Goal: Task Accomplishment & Management: Manage account settings

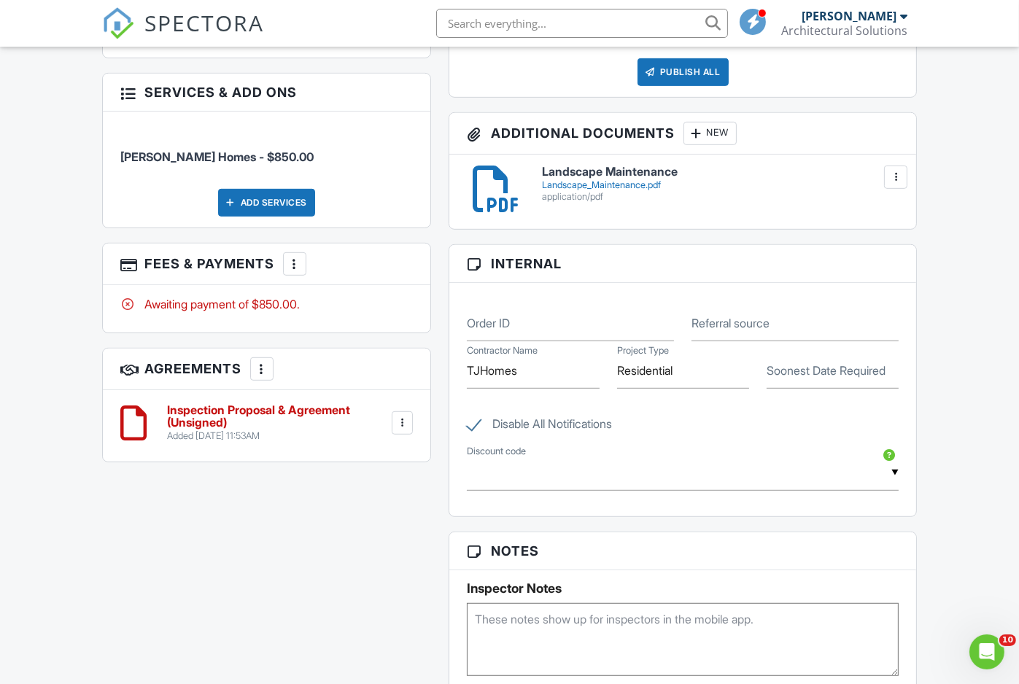
scroll to position [820, 0]
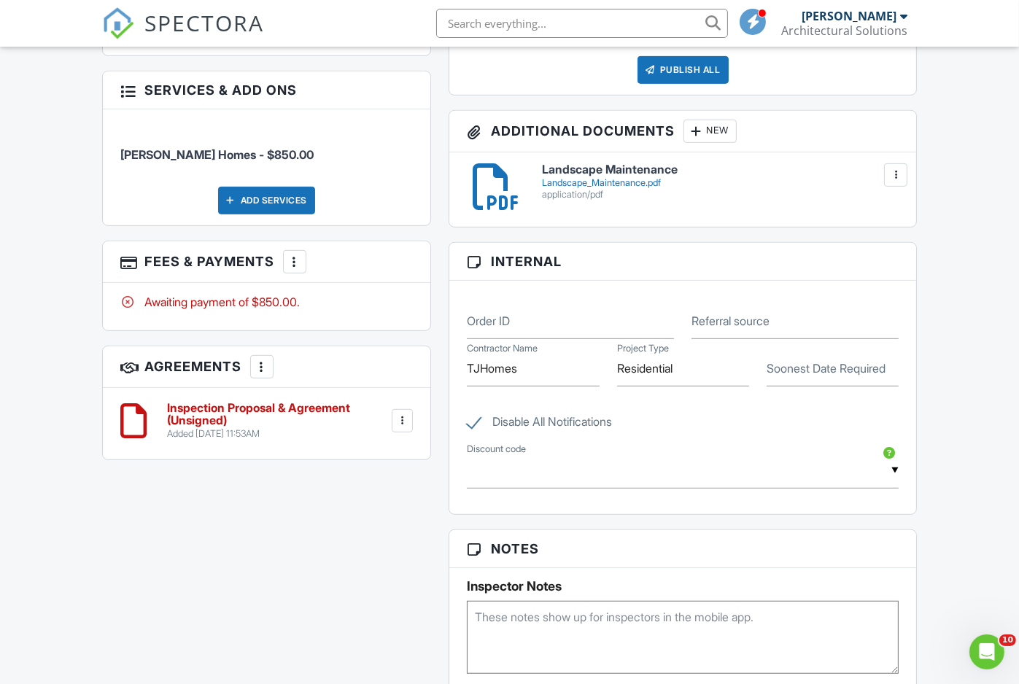
click at [225, 428] on h6 "Inspection Proposal & Agreement (Unsigned)" at bounding box center [278, 415] width 223 height 26
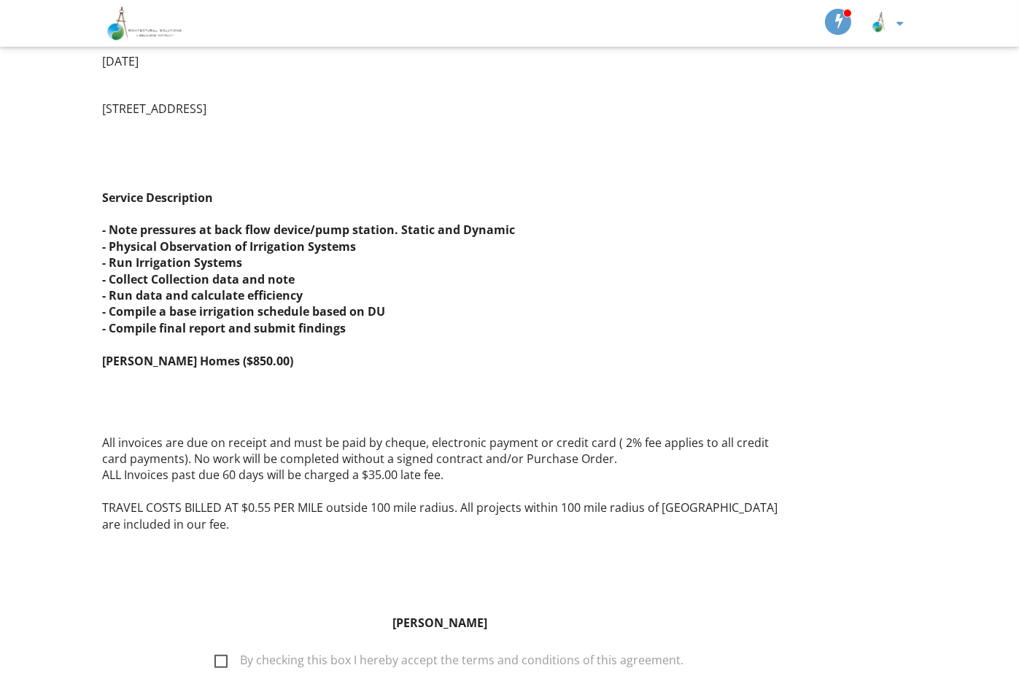
scroll to position [1537, 0]
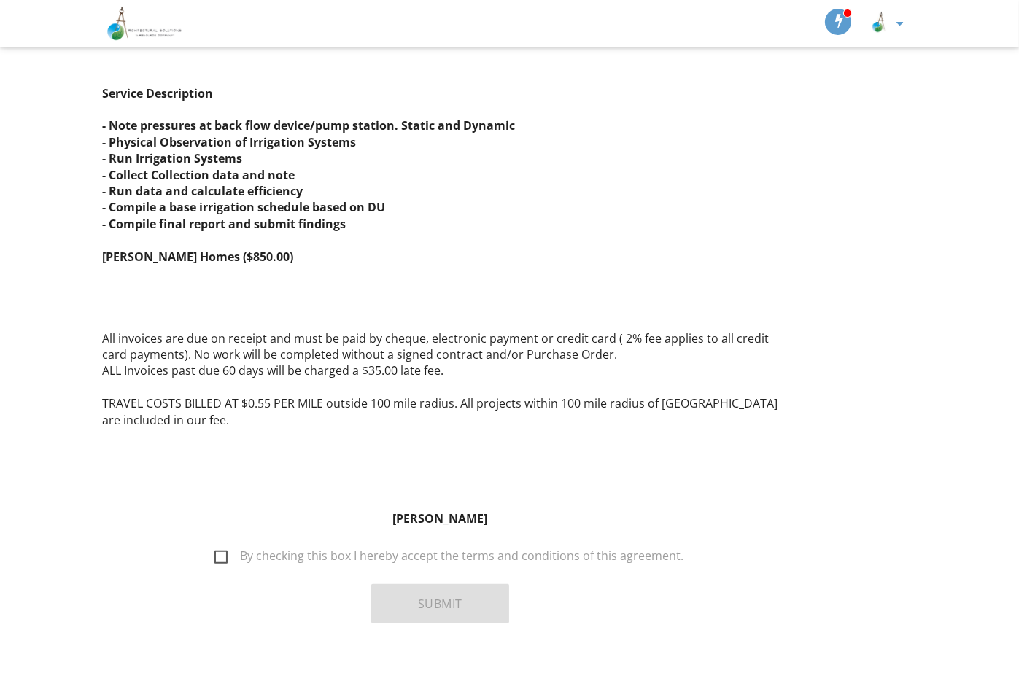
click at [226, 549] on label "By checking this box I hereby accept the terms and conditions of this agreement." at bounding box center [449, 558] width 469 height 18
click at [215, 544] on input "By checking this box I hereby accept the terms and conditions of this agreement." at bounding box center [210, 548] width 9 height 9
checkbox input "true"
click at [410, 585] on button "Submit" at bounding box center [440, 604] width 138 height 39
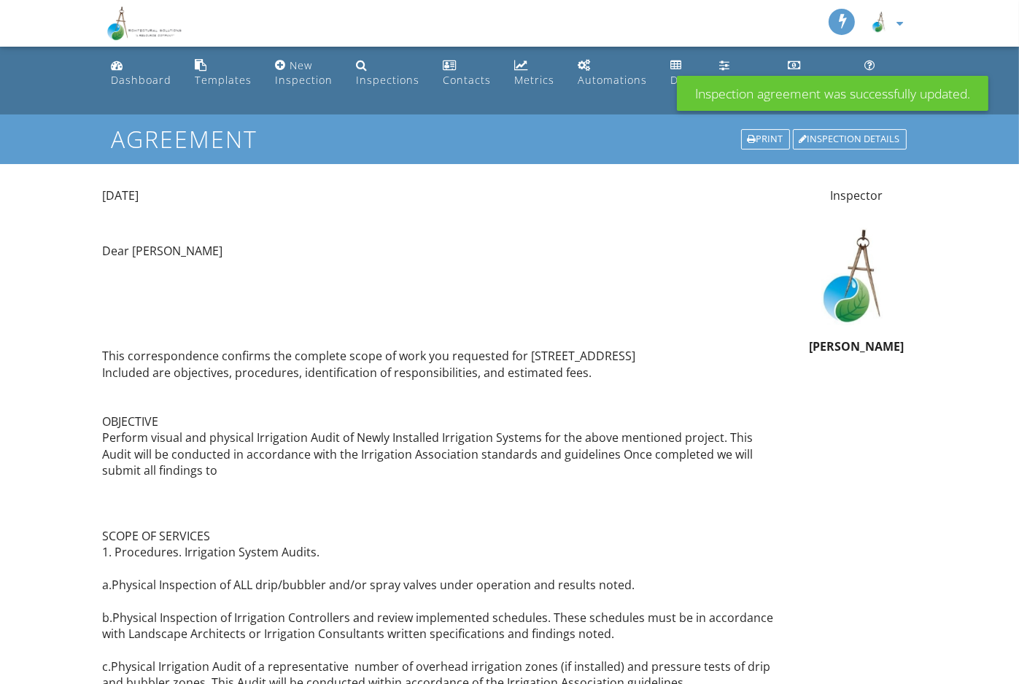
scroll to position [1534, 0]
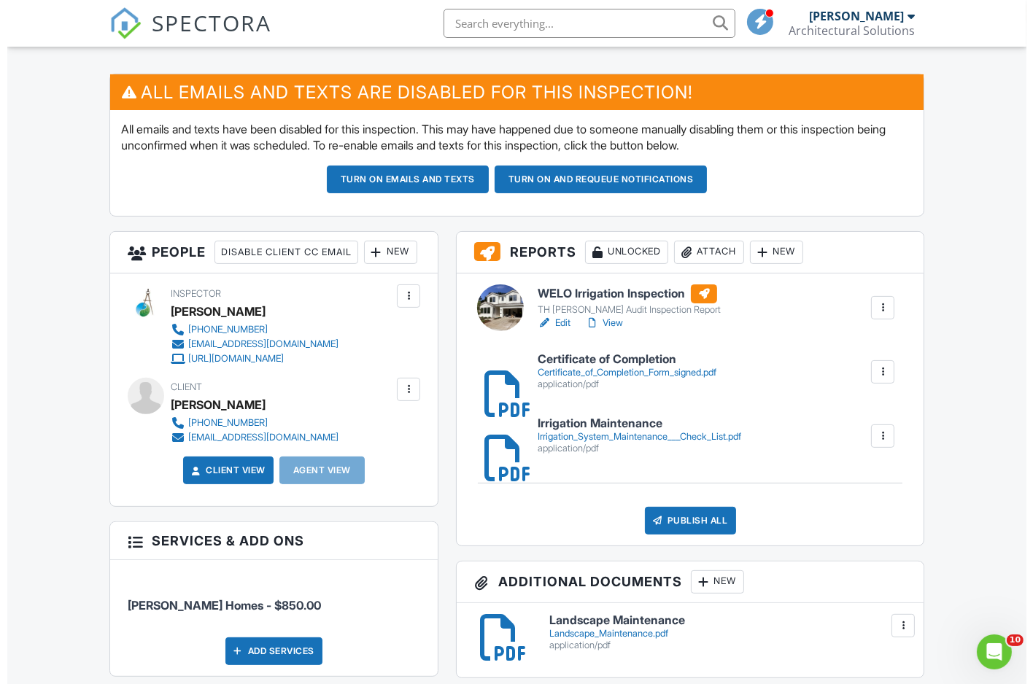
scroll to position [365, 0]
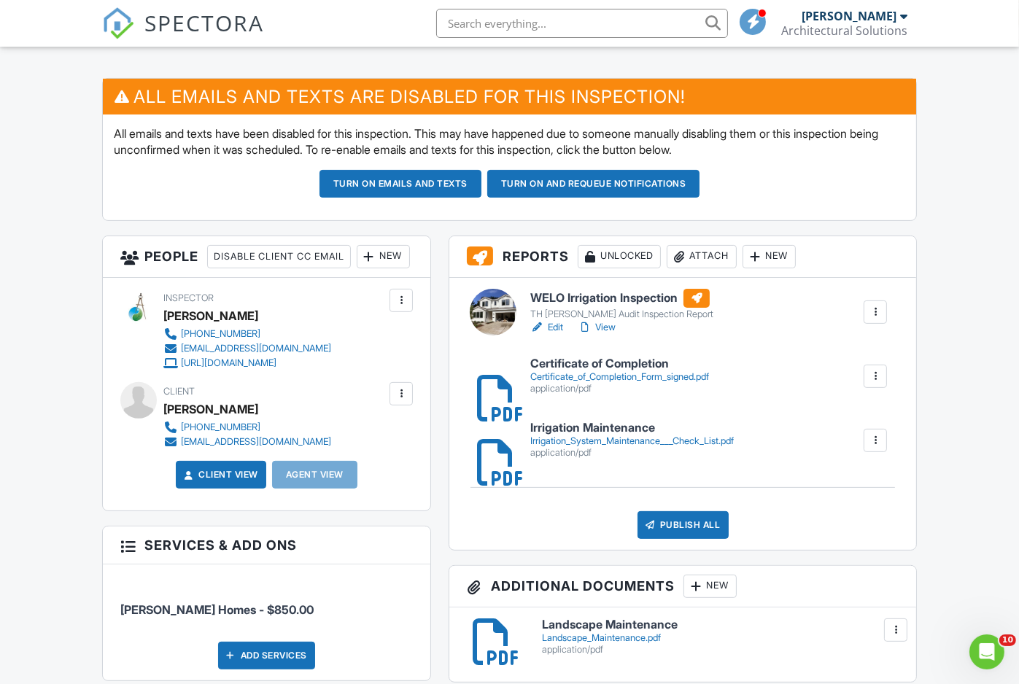
click at [689, 266] on div "Attach" at bounding box center [702, 256] width 70 height 23
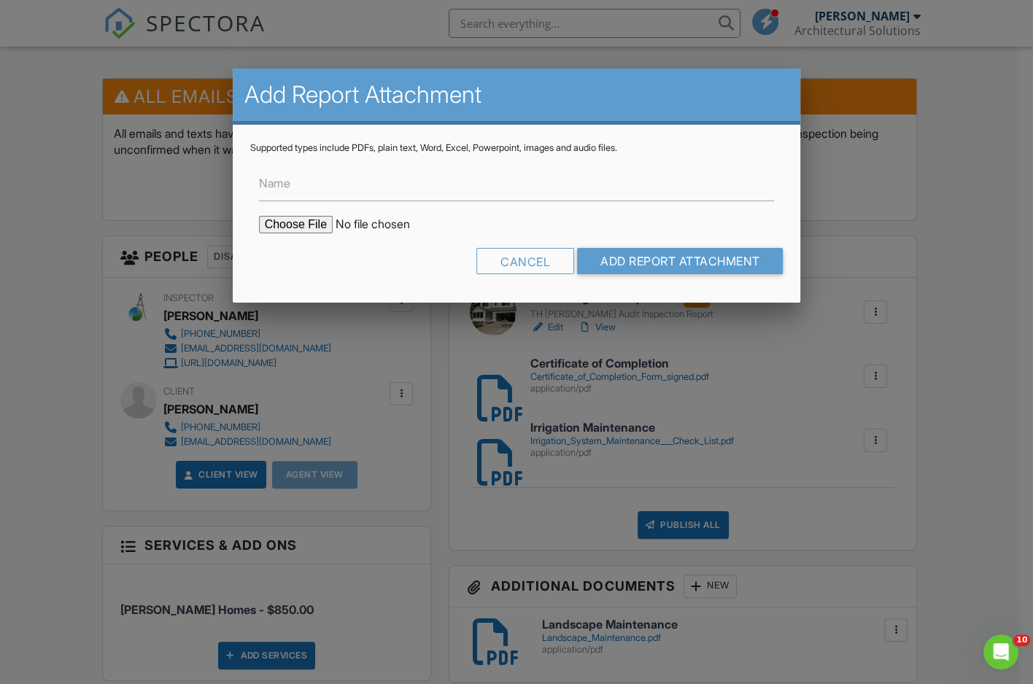
click at [285, 177] on label "Name" at bounding box center [274, 183] width 31 height 16
click at [285, 177] on input "Name" at bounding box center [517, 184] width 516 height 36
type input "Run Time Schedule"
click at [291, 225] on input "file" at bounding box center [383, 225] width 248 height 18
type input "C:\fakepath\848 College PA_WELO Audit Schedule_Work Sheet.pdf"
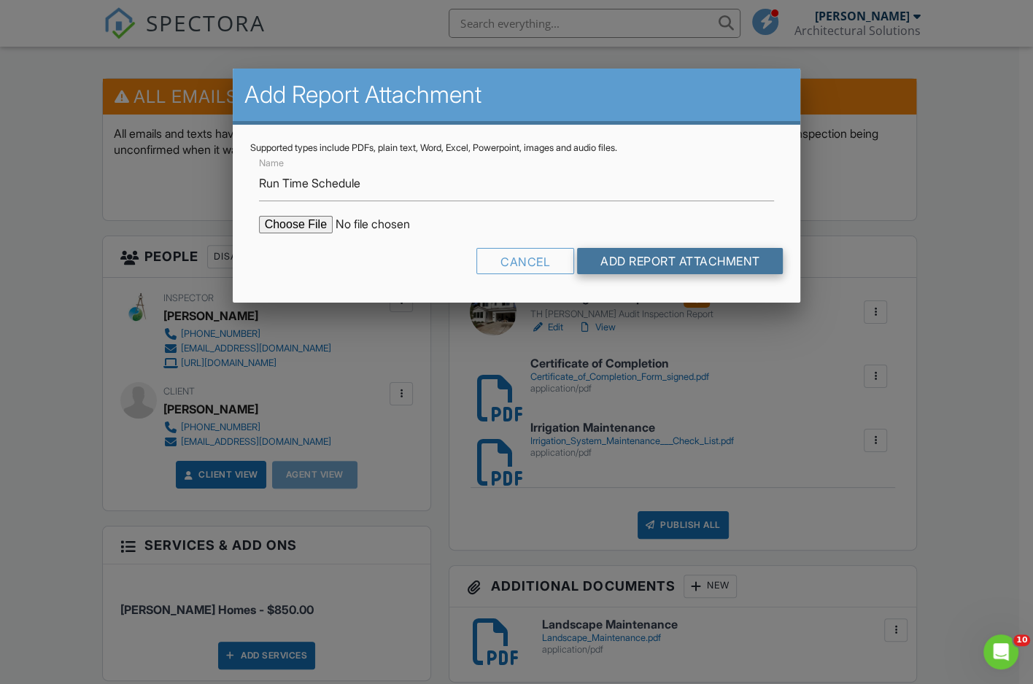
click at [703, 263] on input "Add Report Attachment" at bounding box center [680, 261] width 207 height 26
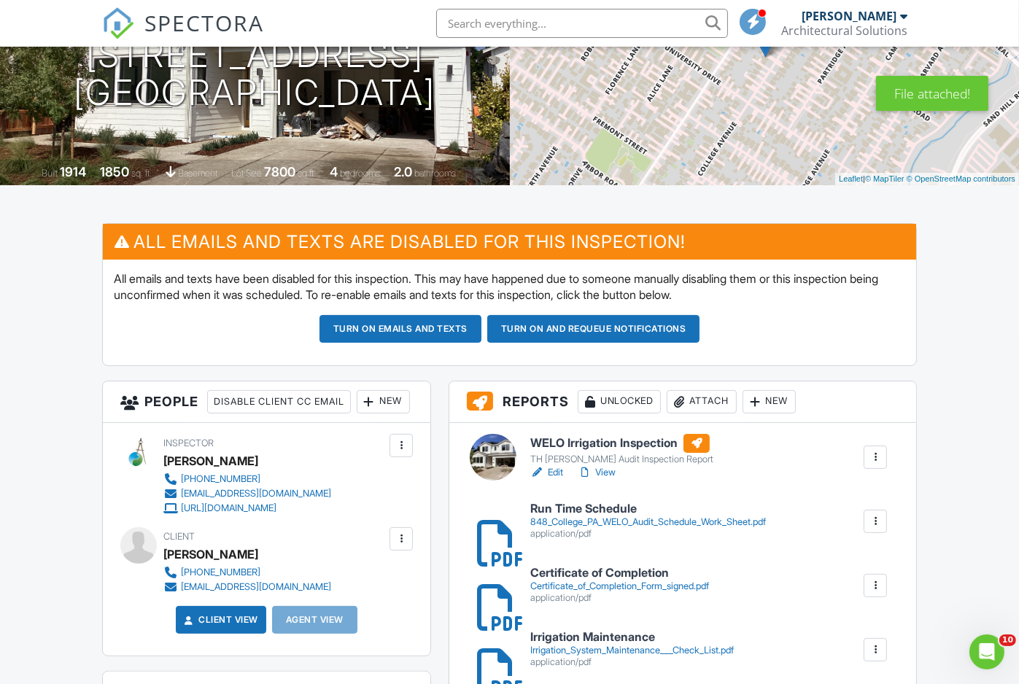
scroll to position [273, 0]
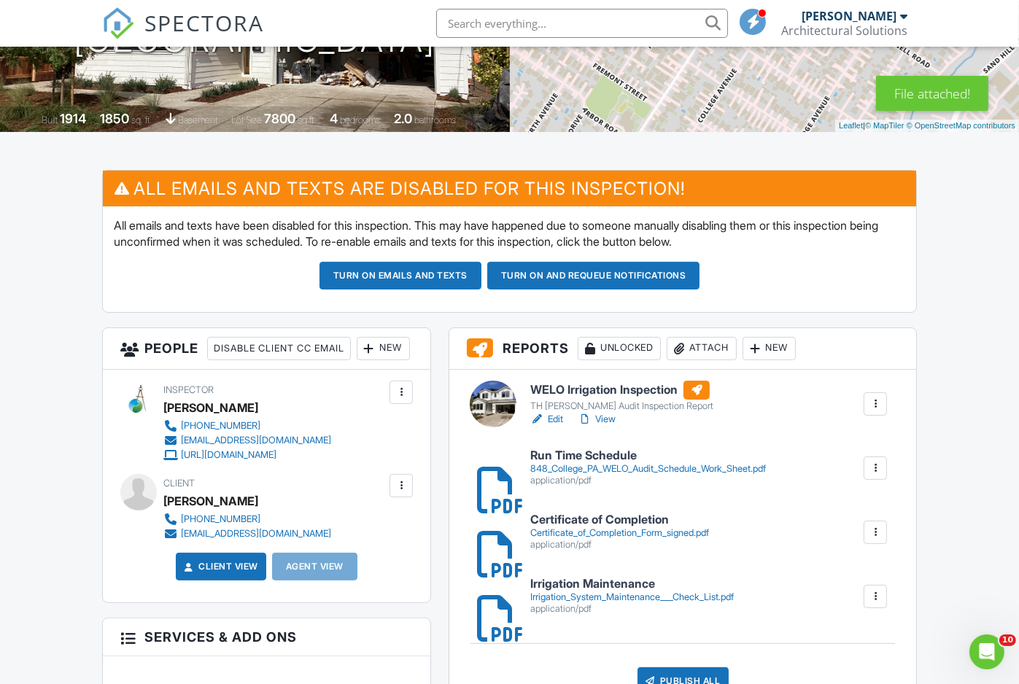
click at [606, 427] on link "View" at bounding box center [597, 419] width 38 height 15
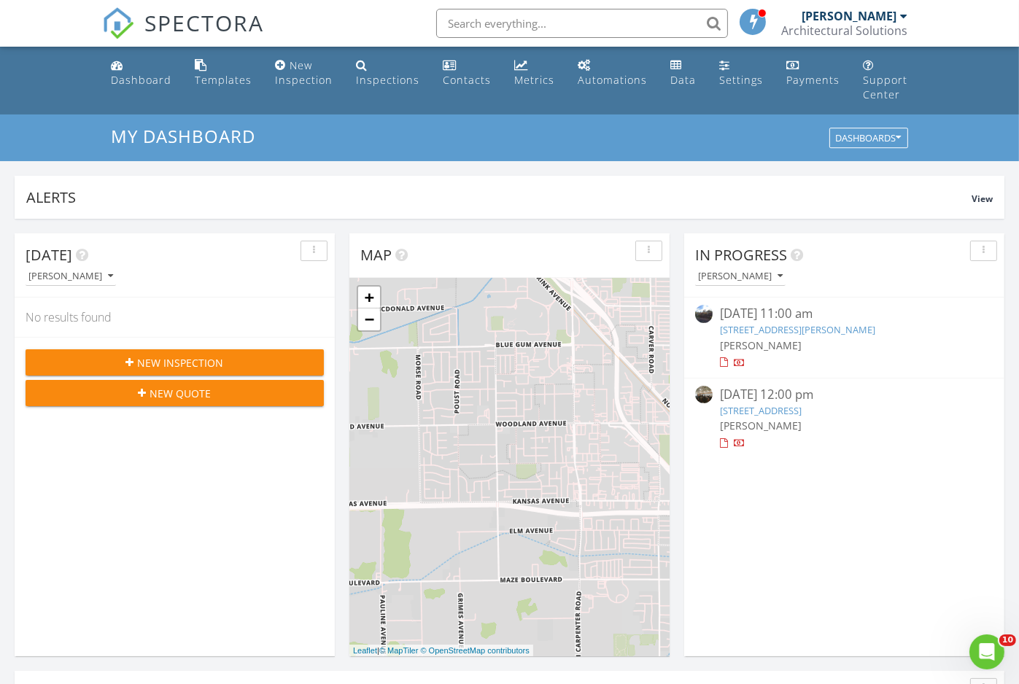
click at [749, 325] on link "1401 Santa Cruz Ave, Menlo Park, CA 94025" at bounding box center [797, 329] width 155 height 13
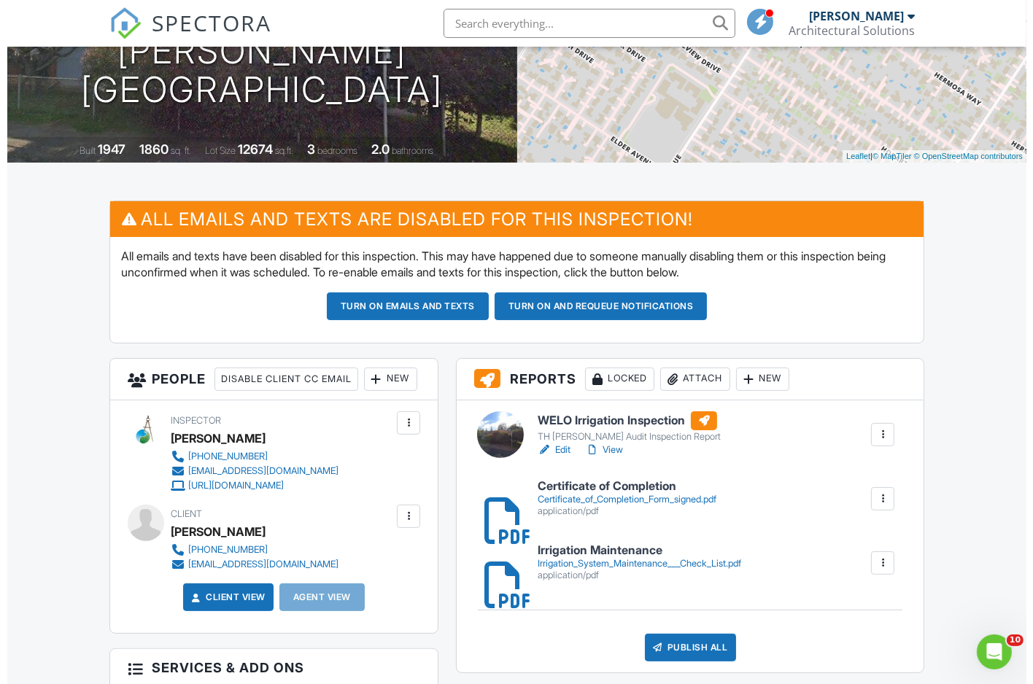
scroll to position [273, 0]
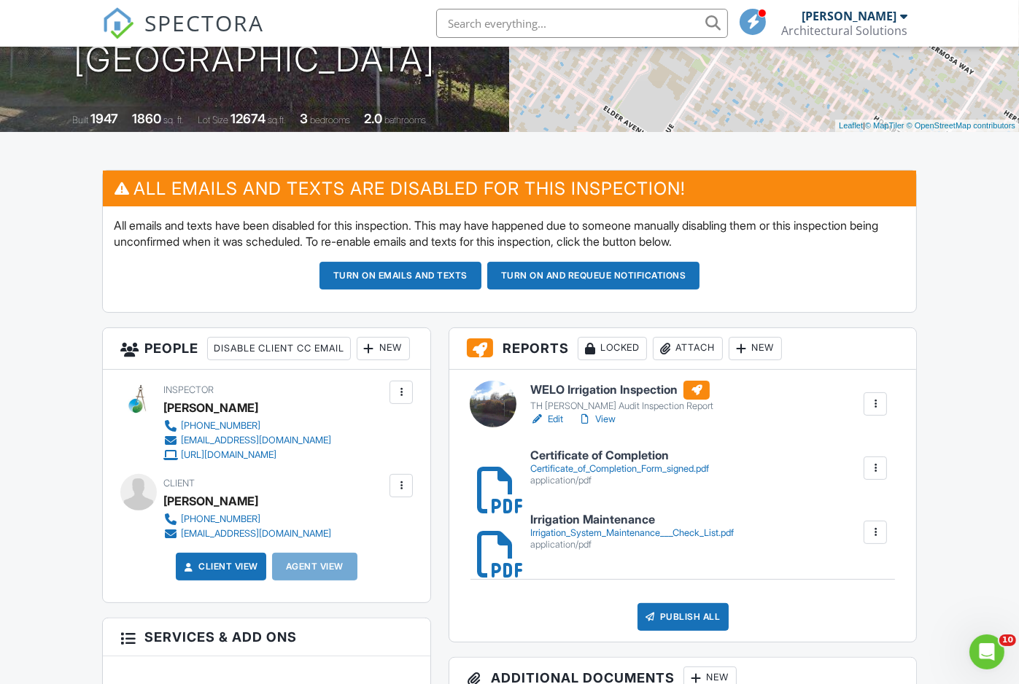
click at [709, 358] on div "Attach" at bounding box center [688, 348] width 70 height 23
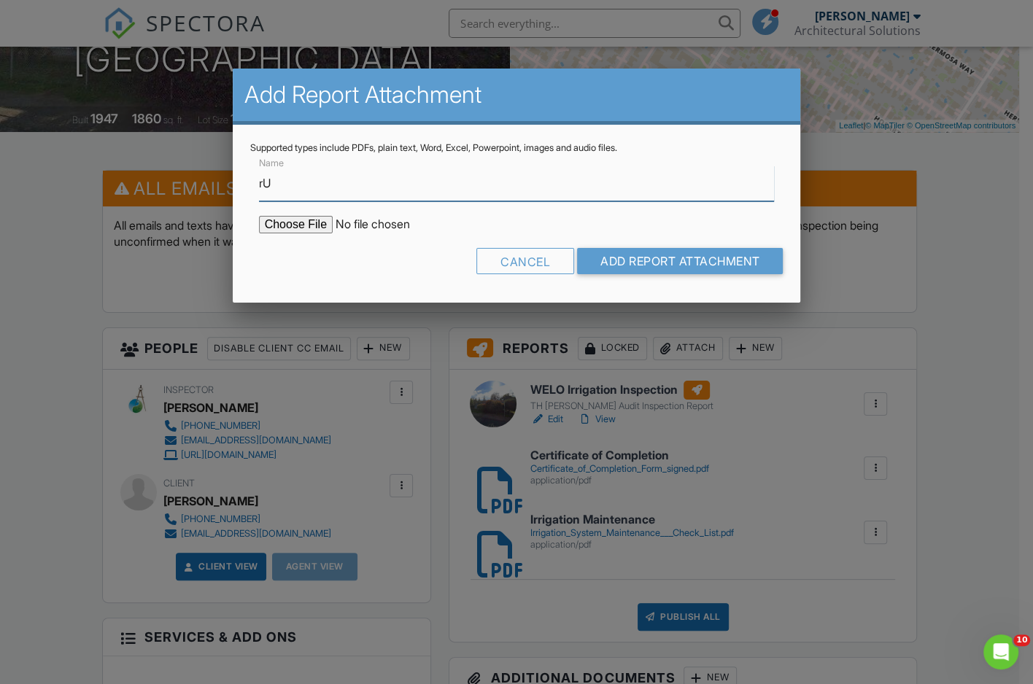
type input "r"
type input "Run Time Schedule"
click at [313, 233] on input "file" at bounding box center [383, 225] width 248 height 18
click at [311, 224] on input "file" at bounding box center [383, 225] width 248 height 18
type input "C:\fakepath\1401 Santa Cruz Ave_WELO Audit Schedule_Work Sheet.pdf"
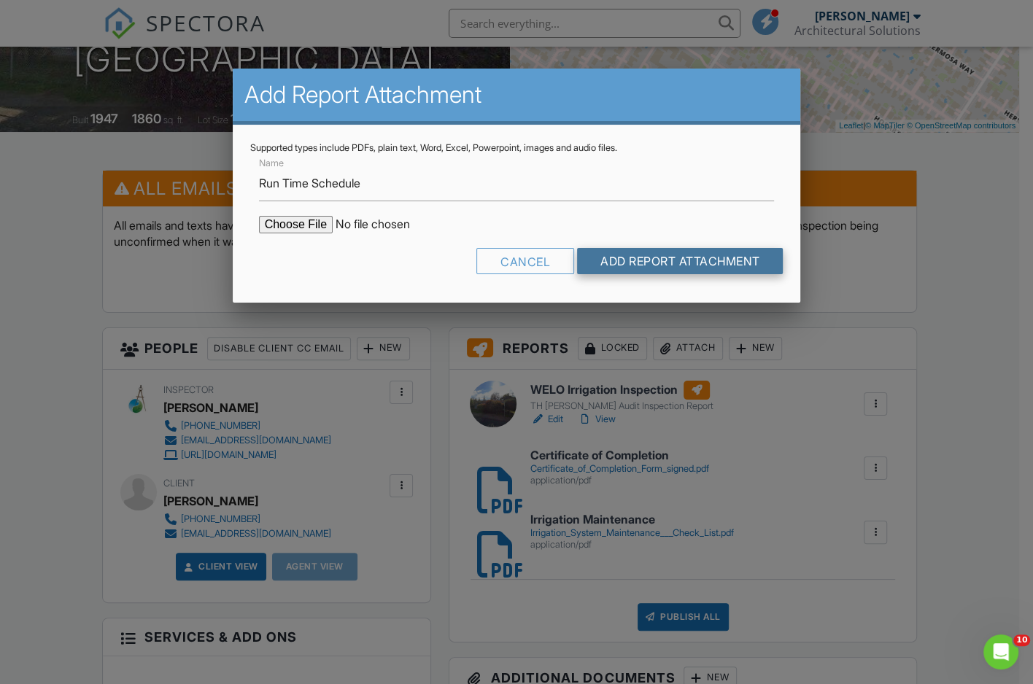
click at [636, 263] on input "Add Report Attachment" at bounding box center [680, 261] width 207 height 26
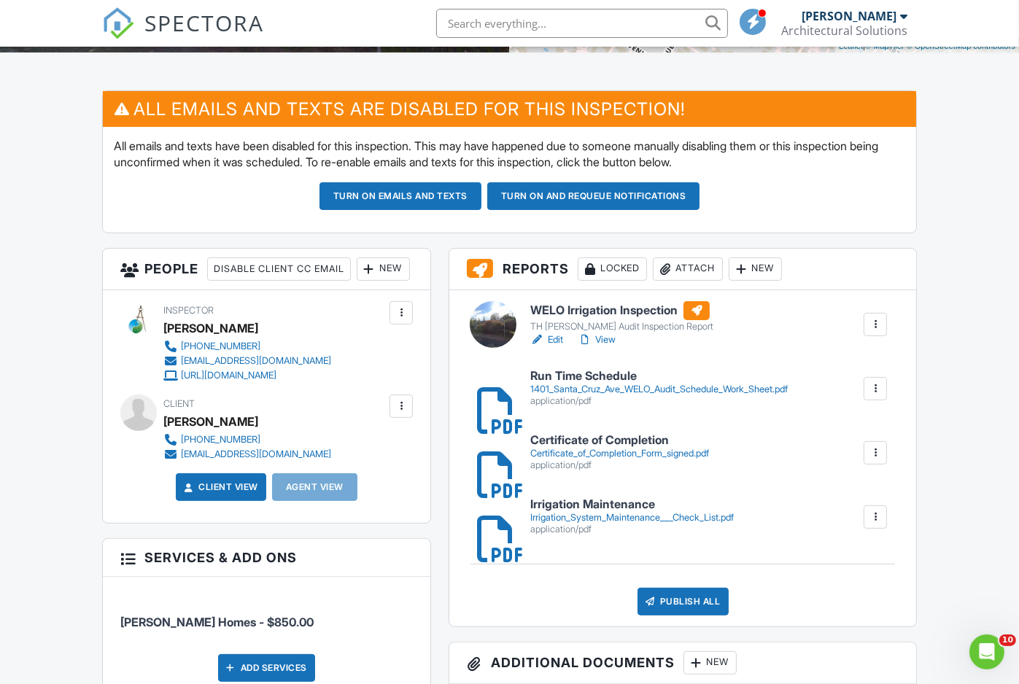
scroll to position [365, 0]
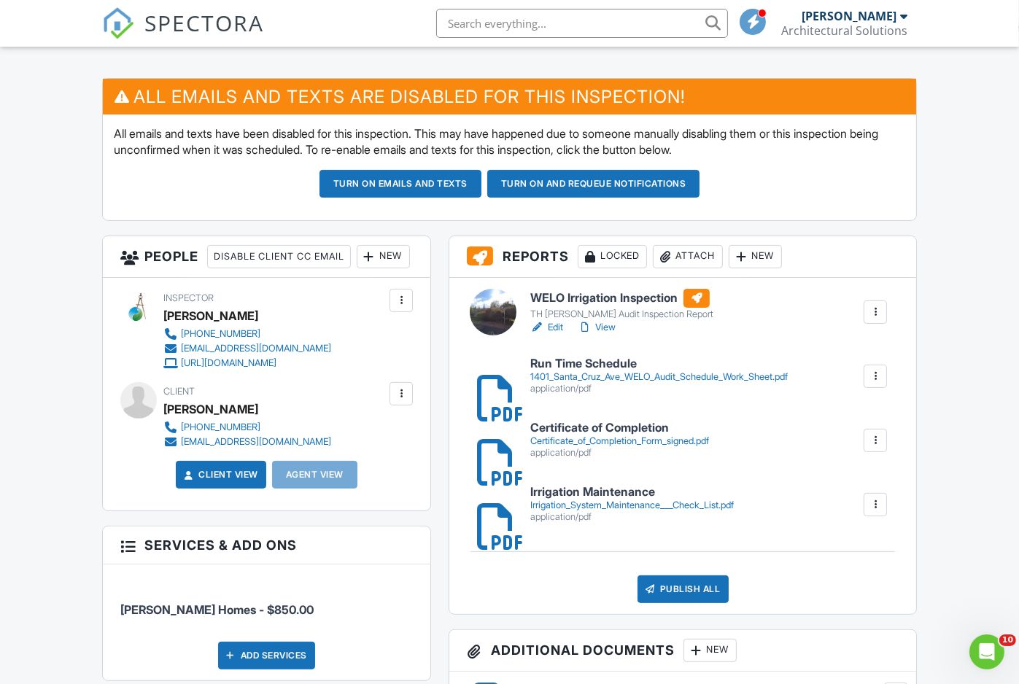
click at [561, 335] on link "Edit" at bounding box center [547, 327] width 33 height 15
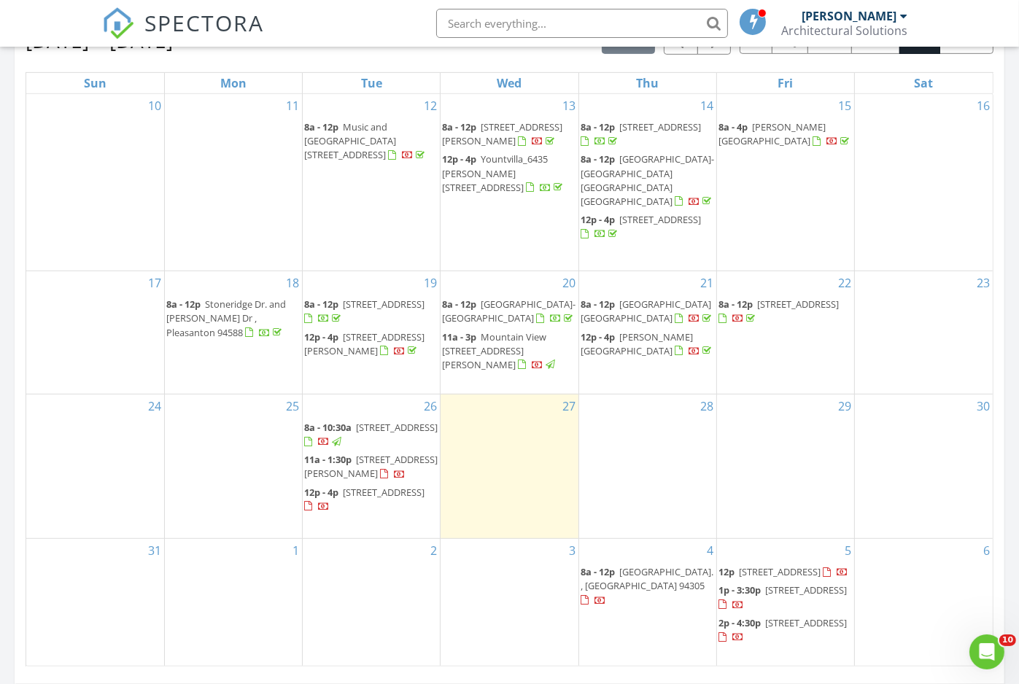
scroll to position [730, 0]
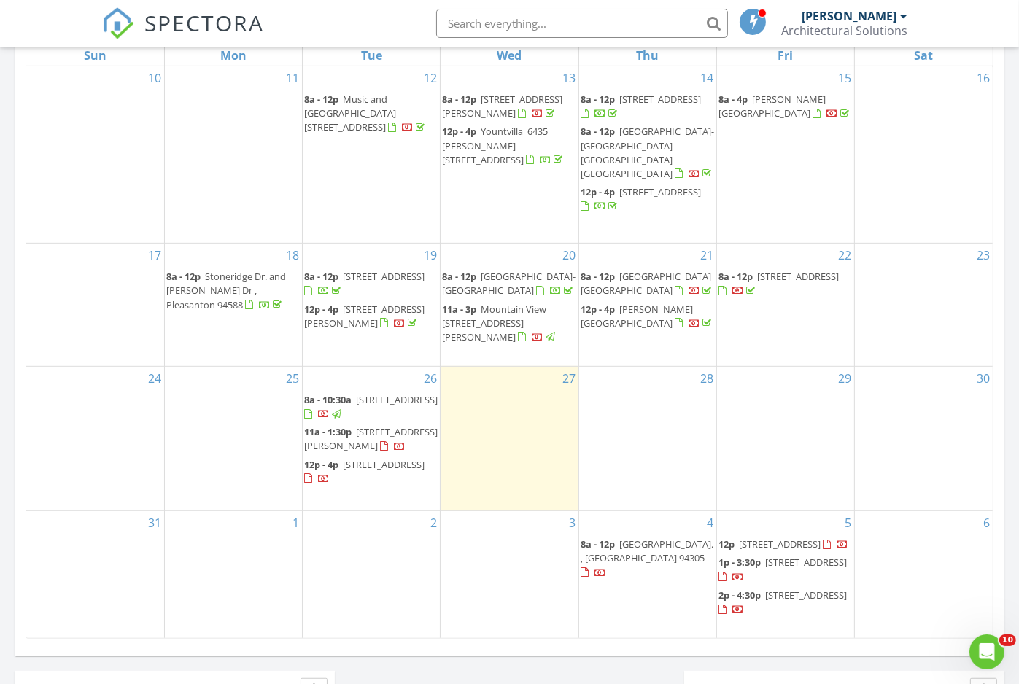
click at [368, 406] on span "848 College Ave, Menlo Park 94025" at bounding box center [397, 399] width 82 height 13
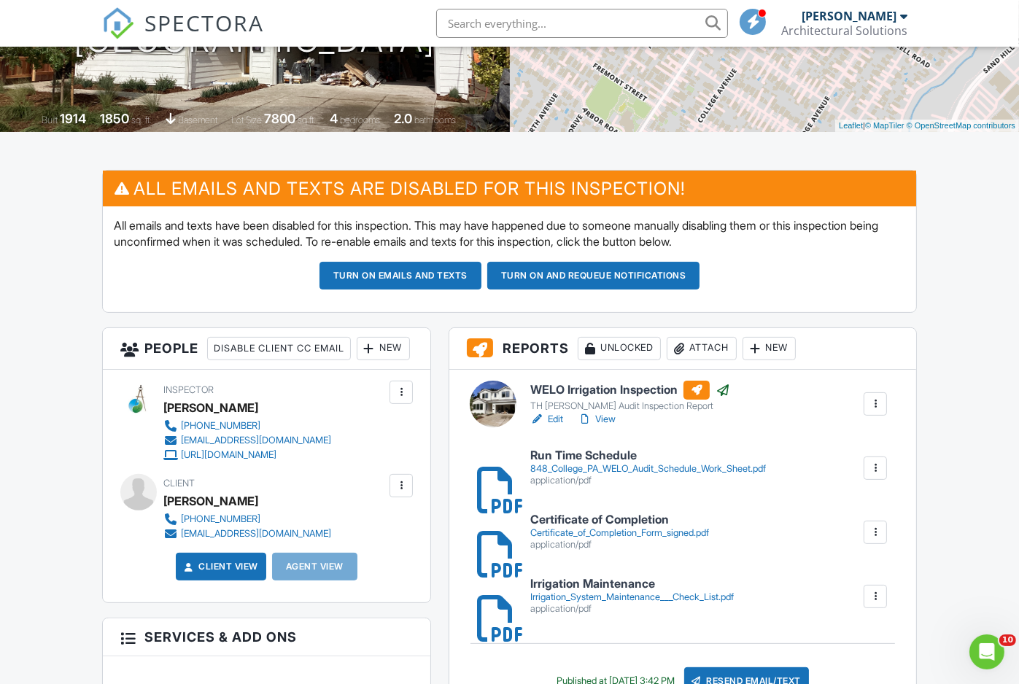
click at [552, 427] on link "Edit" at bounding box center [547, 419] width 33 height 15
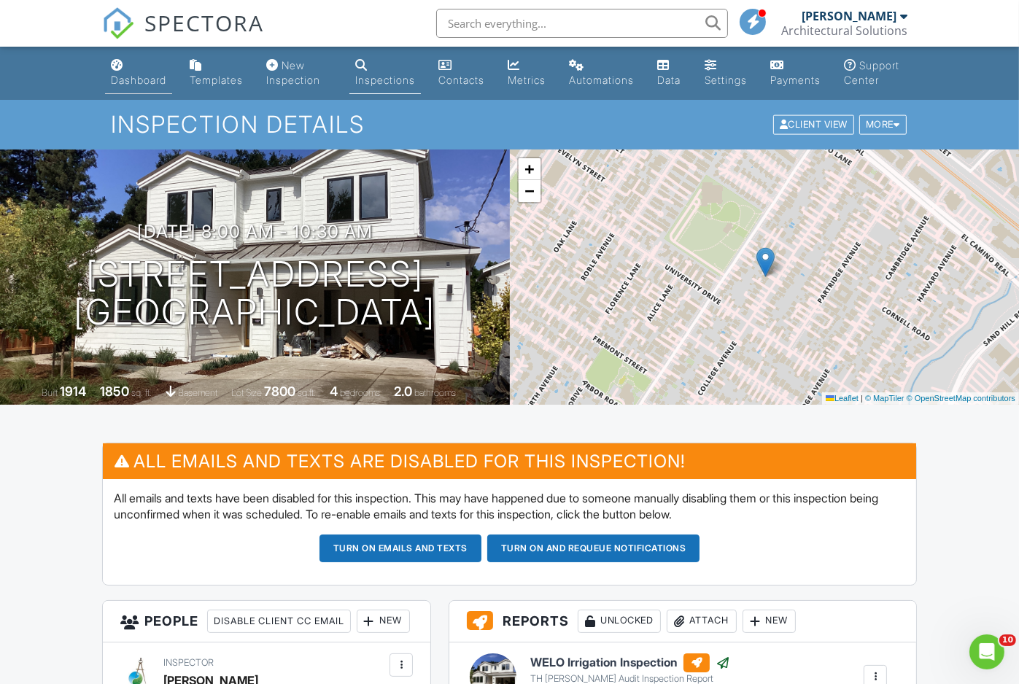
click at [138, 68] on link "Dashboard" at bounding box center [138, 74] width 67 height 42
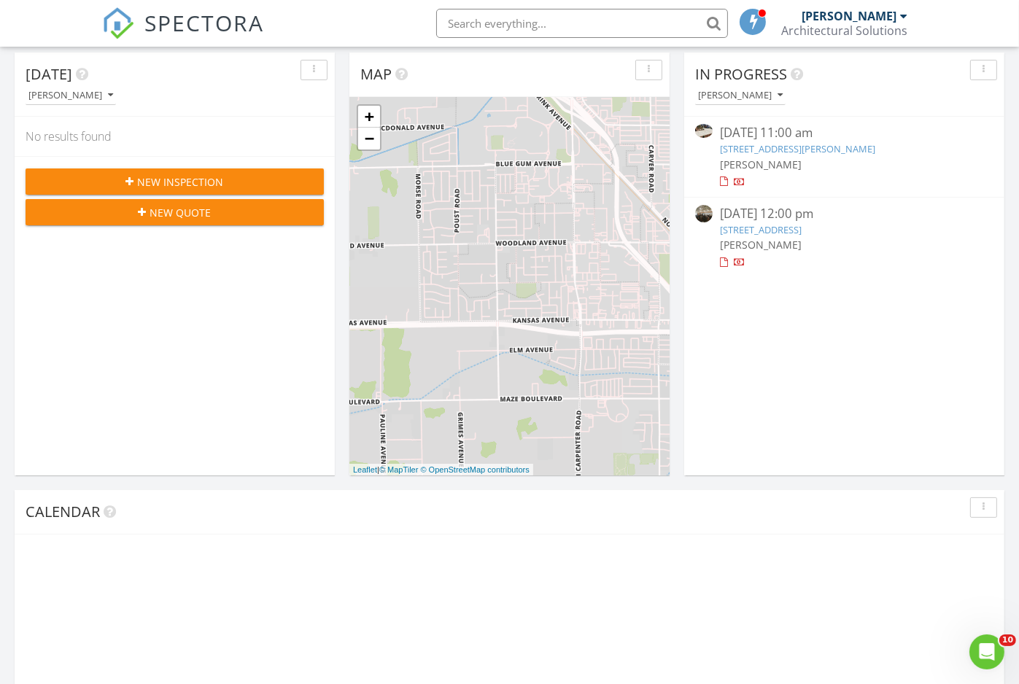
scroll to position [182, 0]
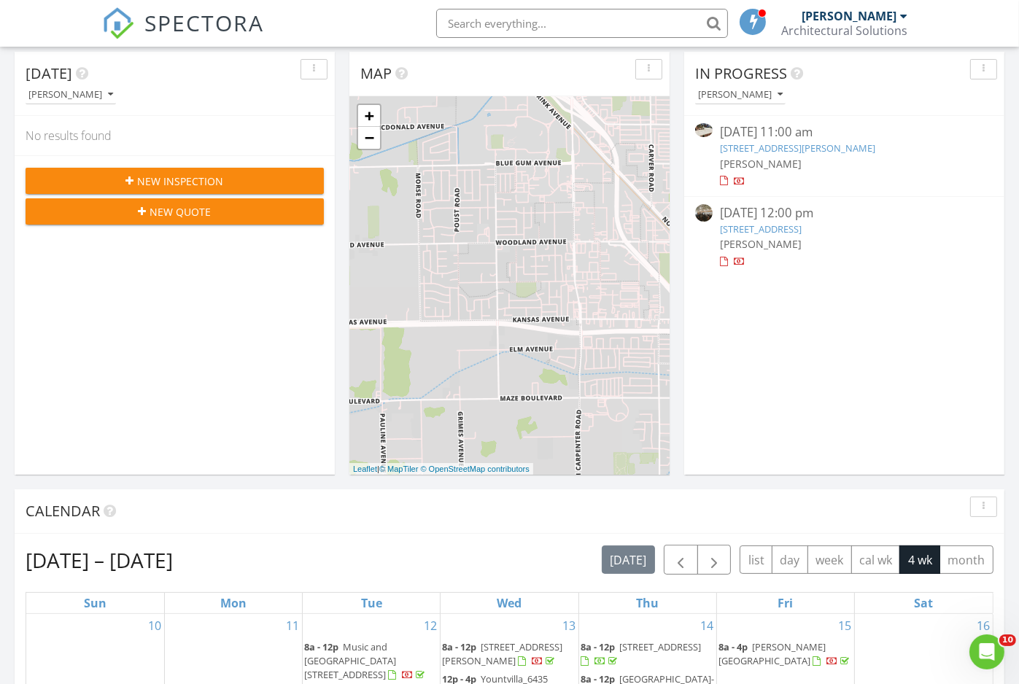
click at [771, 142] on link "[STREET_ADDRESS][PERSON_NAME]" at bounding box center [797, 148] width 155 height 13
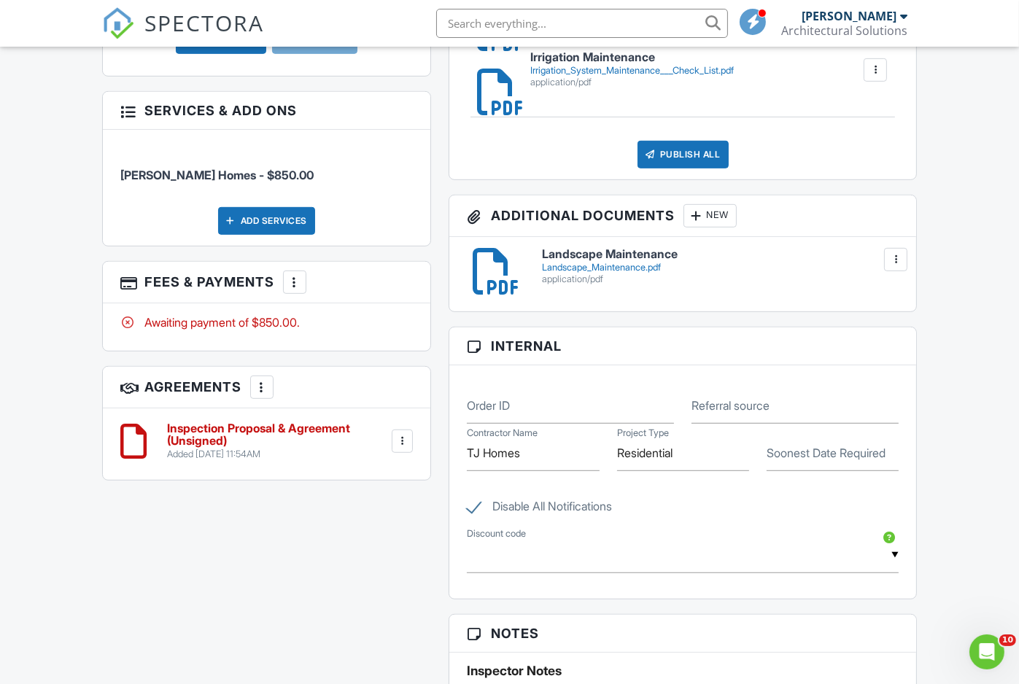
scroll to position [820, 0]
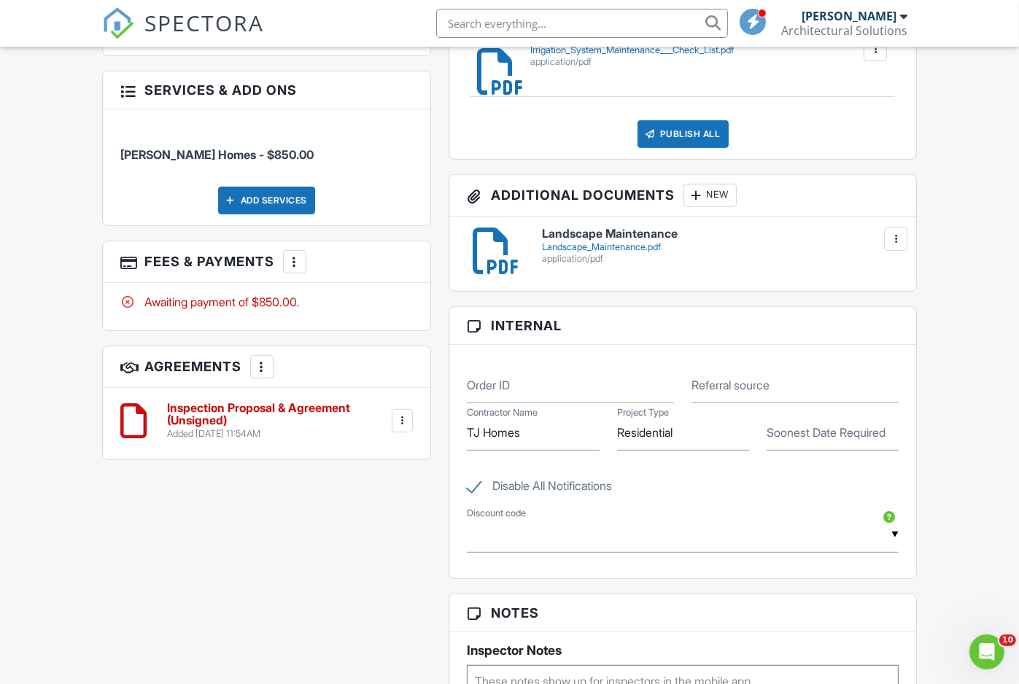
click at [223, 428] on h6 "Inspection Proposal & Agreement (Unsigned)" at bounding box center [278, 415] width 223 height 26
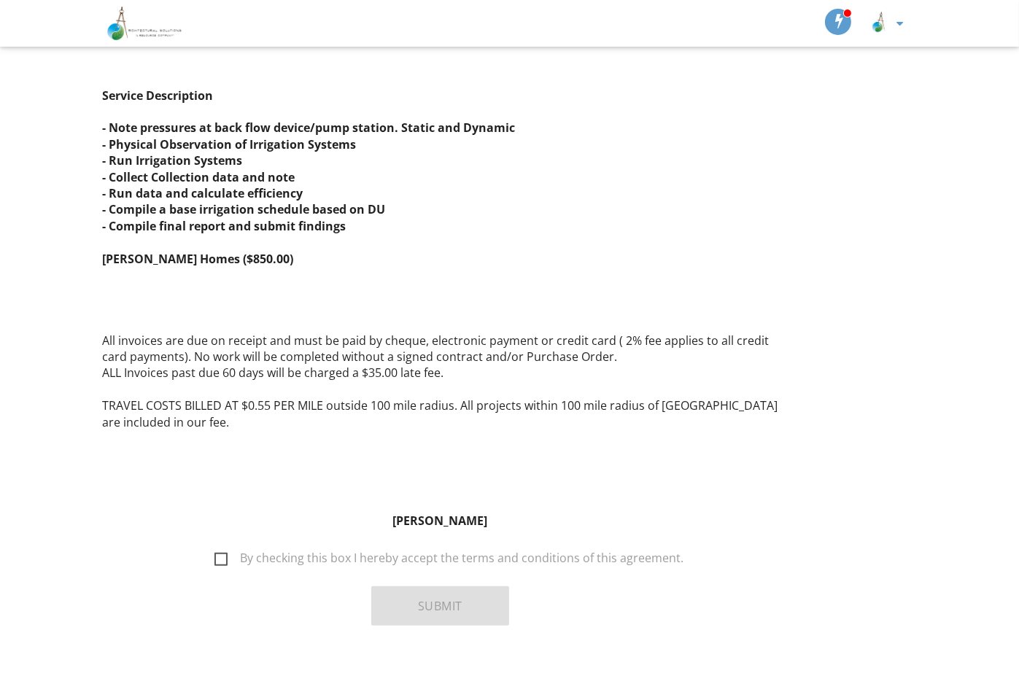
scroll to position [1537, 0]
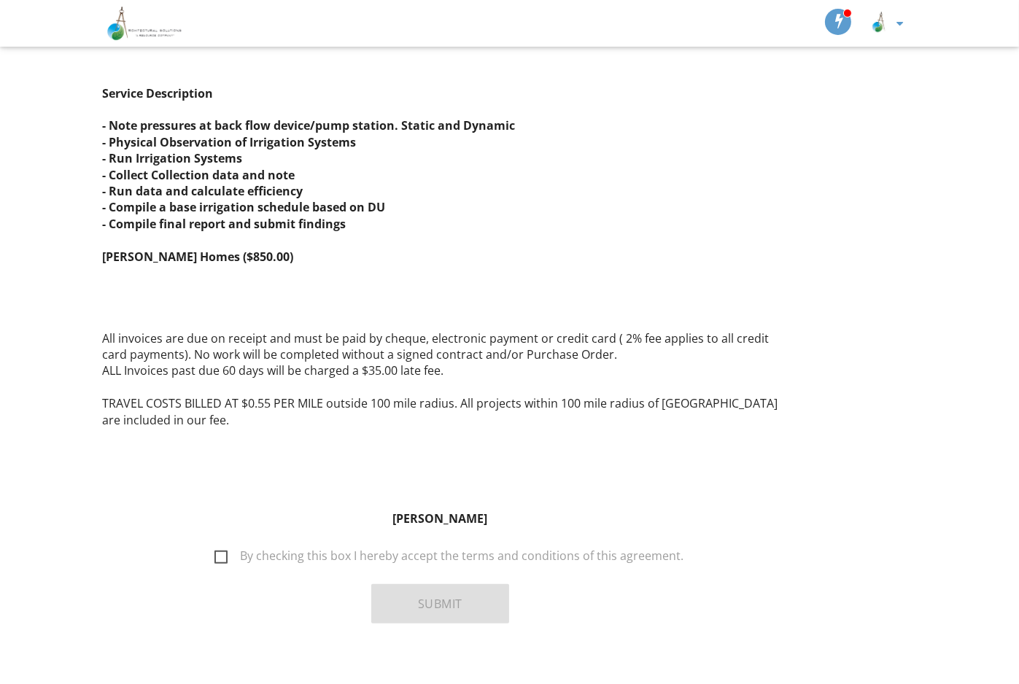
click at [224, 549] on label "By checking this box I hereby accept the terms and conditions of this agreement." at bounding box center [449, 558] width 469 height 18
click at [215, 544] on input "By checking this box I hereby accept the terms and conditions of this agreement." at bounding box center [210, 548] width 9 height 9
checkbox input "true"
click at [404, 590] on button "Submit" at bounding box center [440, 604] width 138 height 39
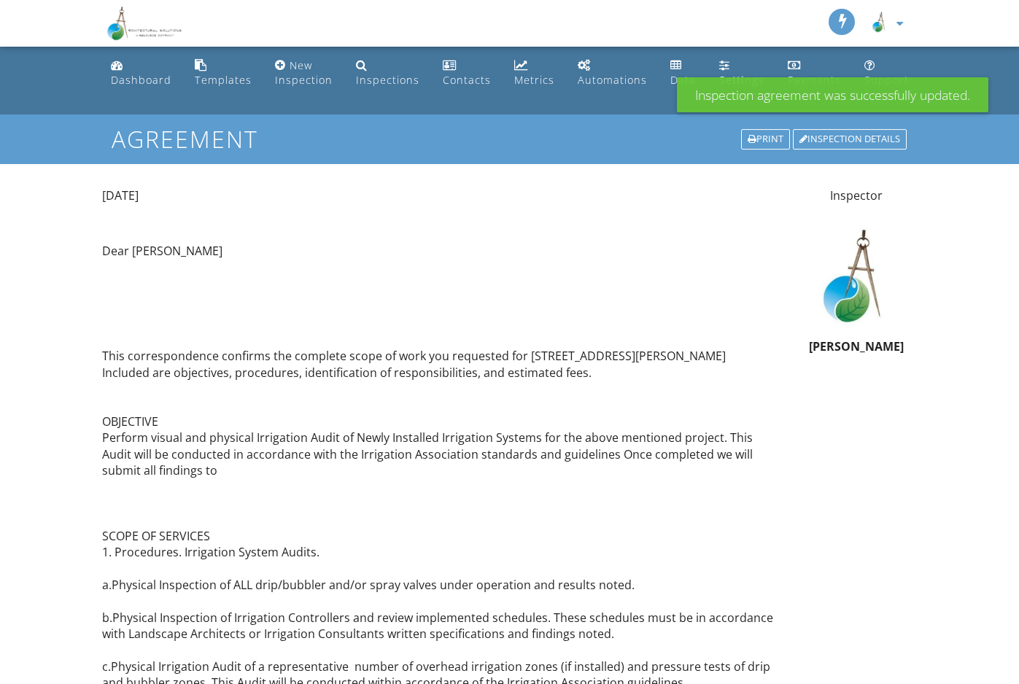
scroll to position [1534, 0]
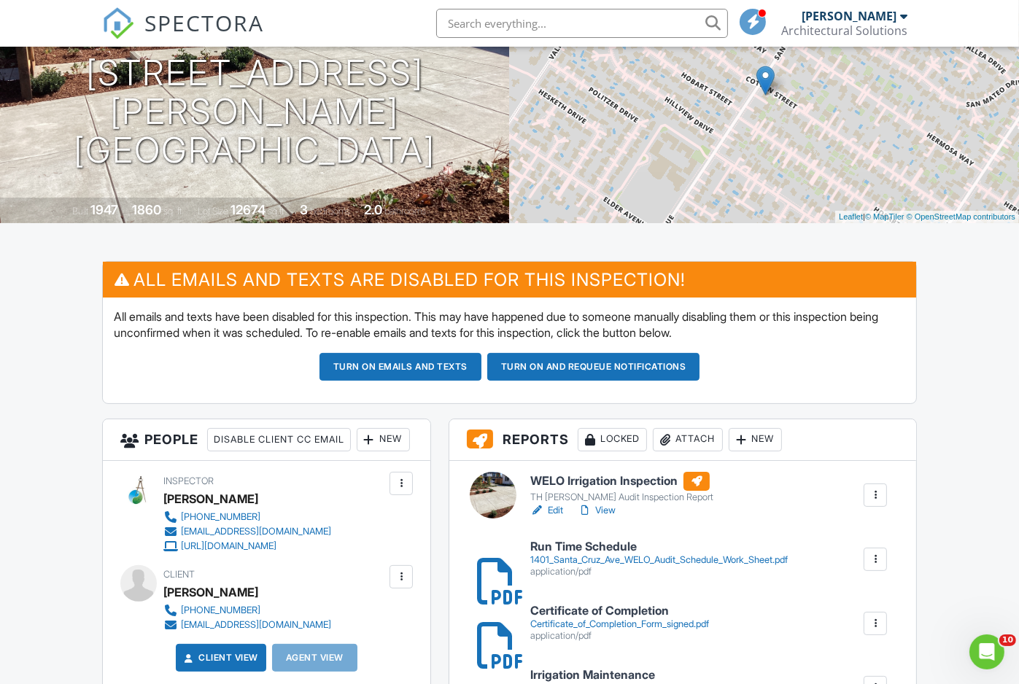
click at [482, 515] on div at bounding box center [493, 495] width 47 height 47
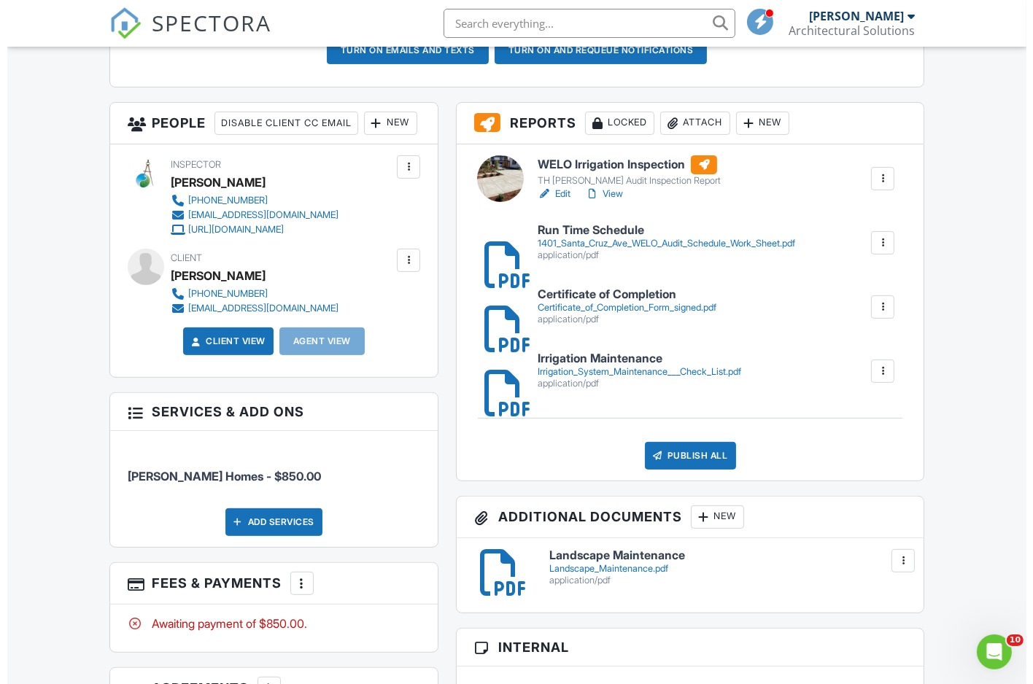
scroll to position [455, 0]
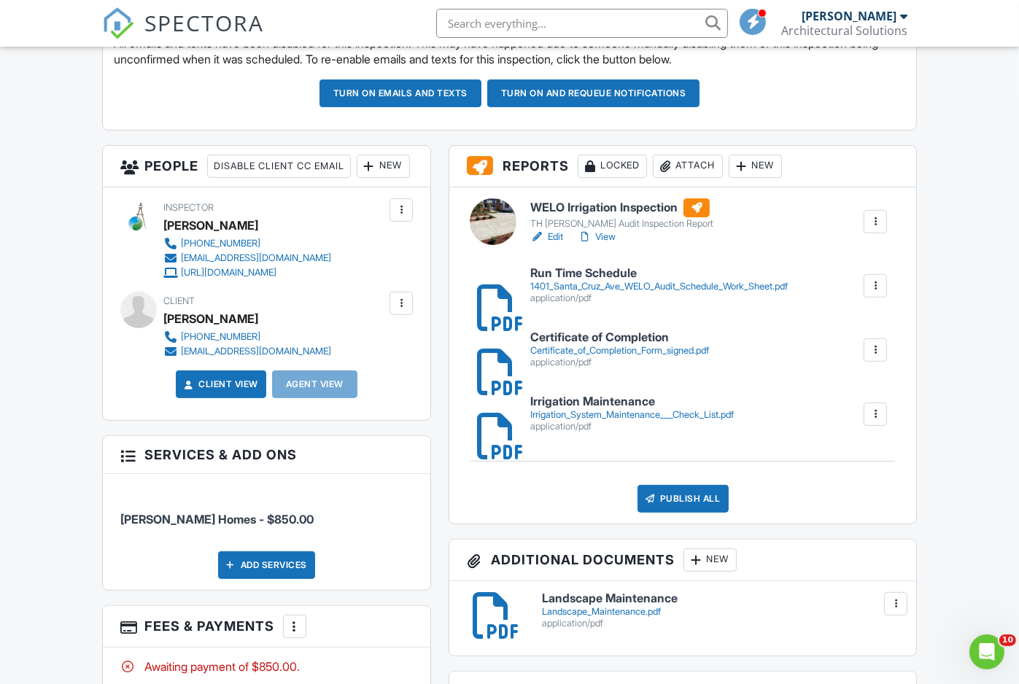
click at [611, 171] on div "Locked" at bounding box center [612, 166] width 69 height 23
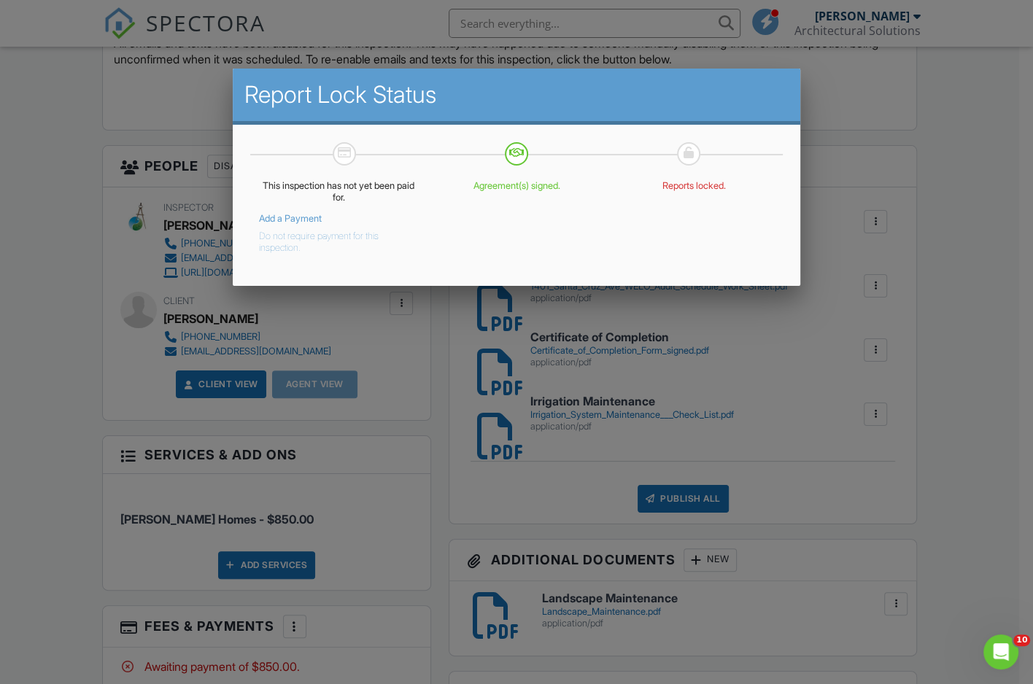
click at [302, 236] on button "Do not require payment for this inspection." at bounding box center [328, 239] width 139 height 29
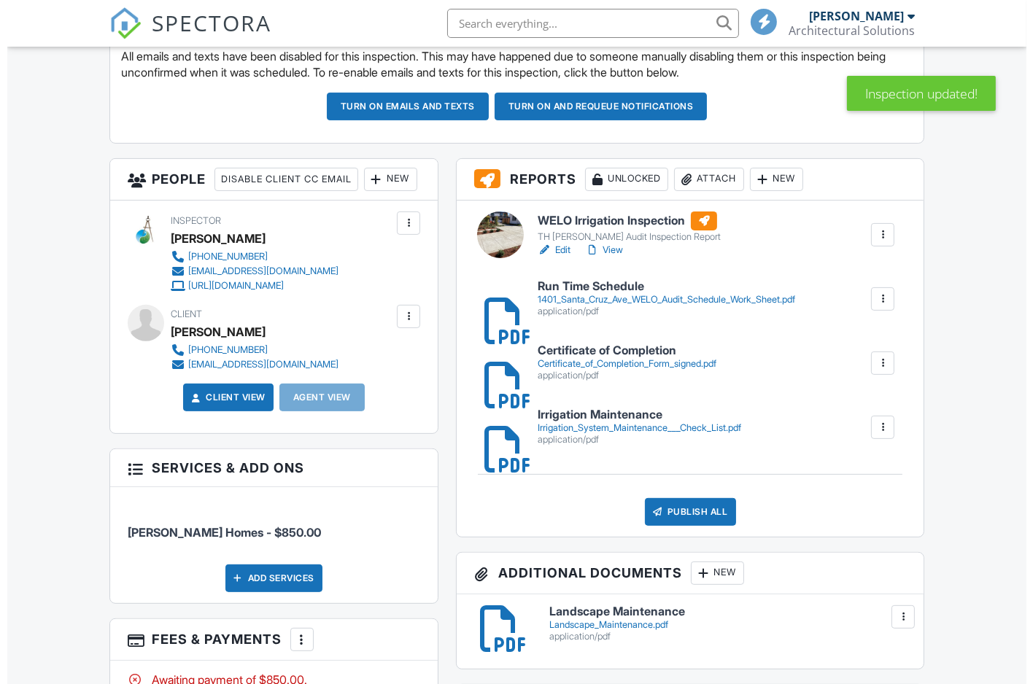
scroll to position [455, 0]
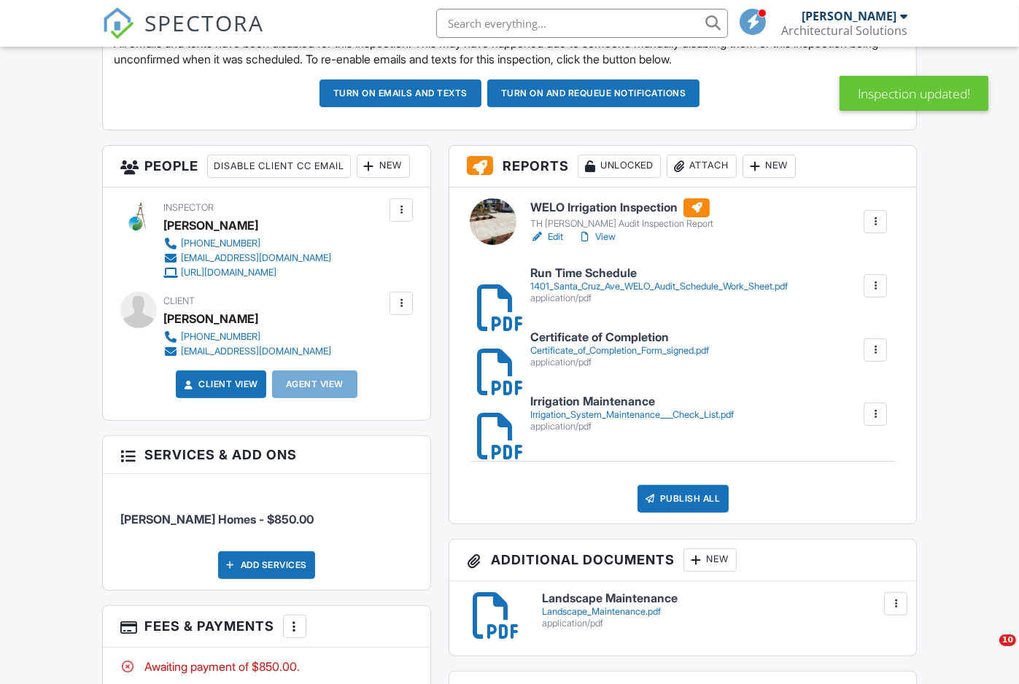
click at [681, 510] on div "Publish All" at bounding box center [683, 499] width 91 height 28
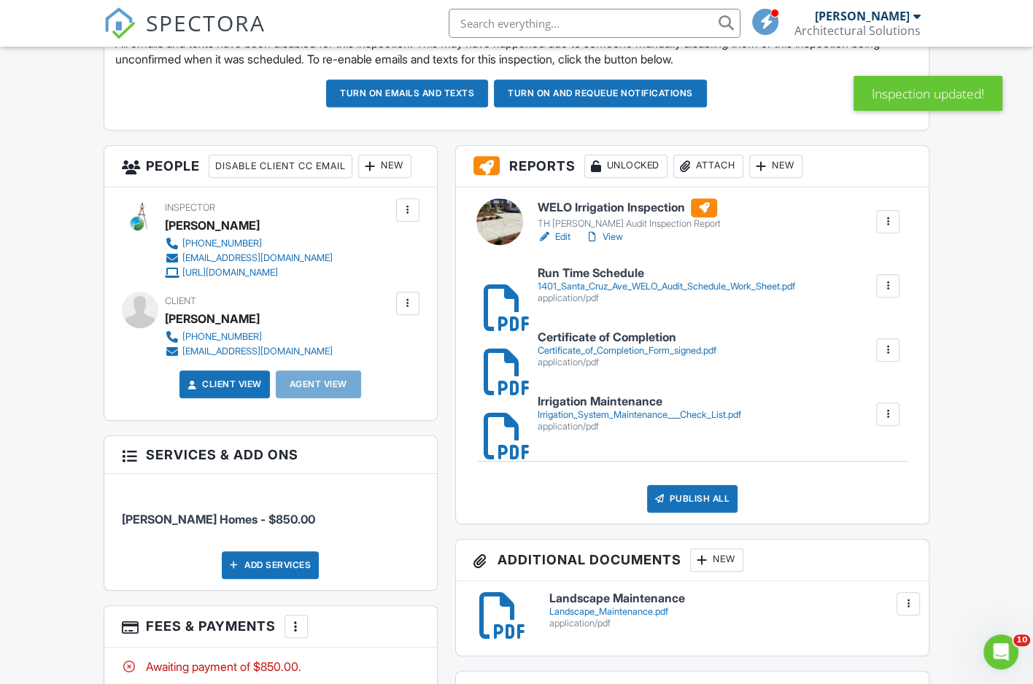
scroll to position [0, 0]
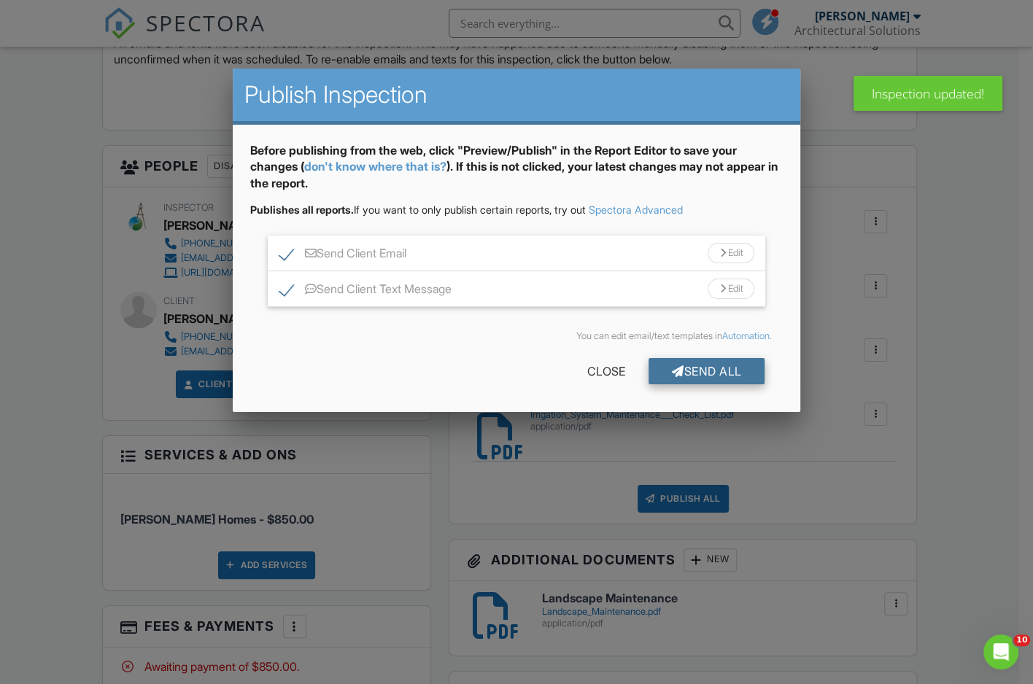
click at [710, 368] on div "Send All" at bounding box center [707, 371] width 117 height 26
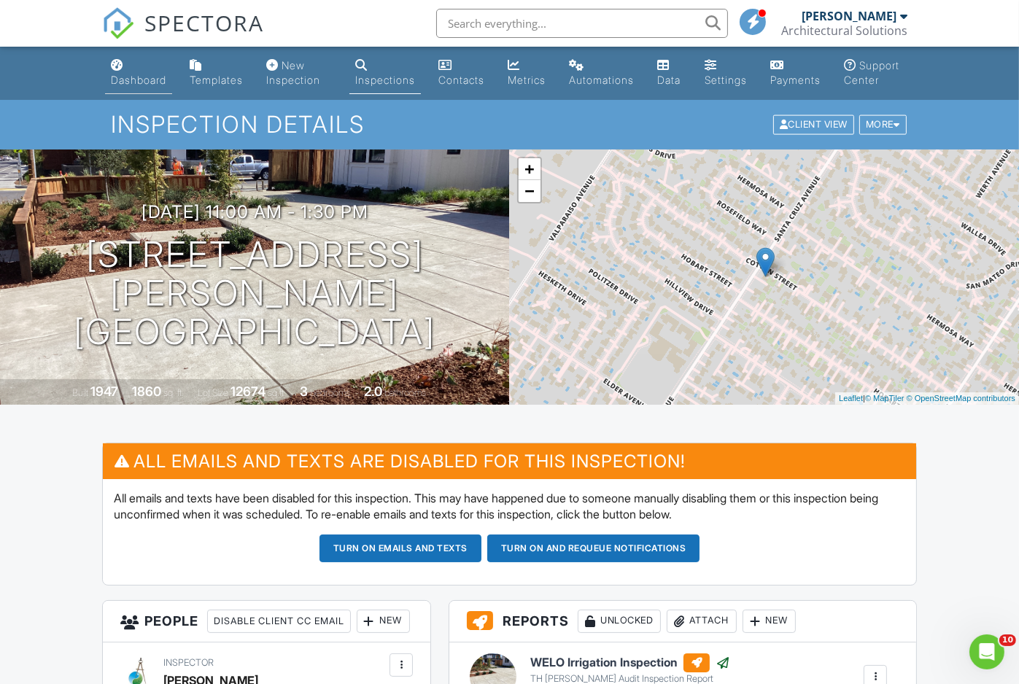
click at [137, 77] on div "Dashboard" at bounding box center [138, 80] width 55 height 12
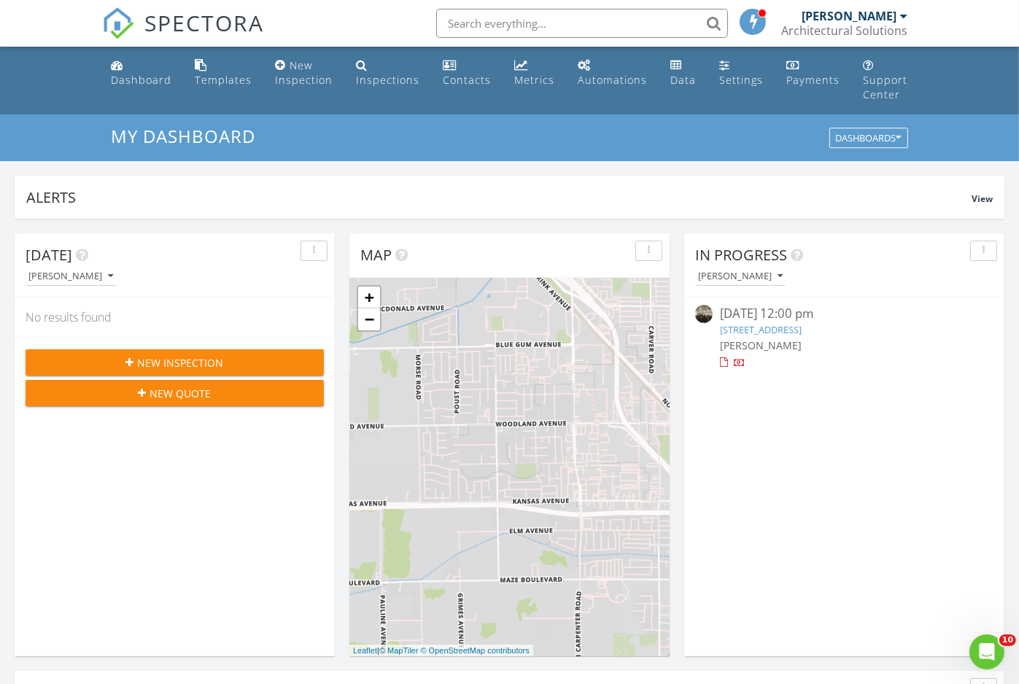
click at [801, 322] on div "[DATE] 12:00 pm" at bounding box center [844, 314] width 249 height 18
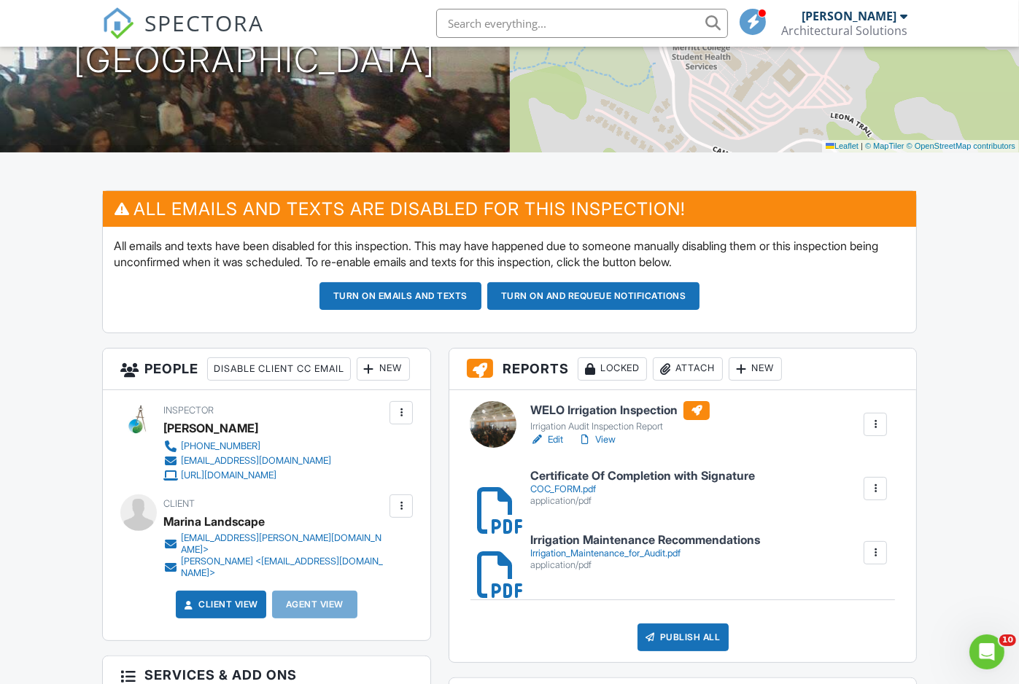
scroll to position [273, 0]
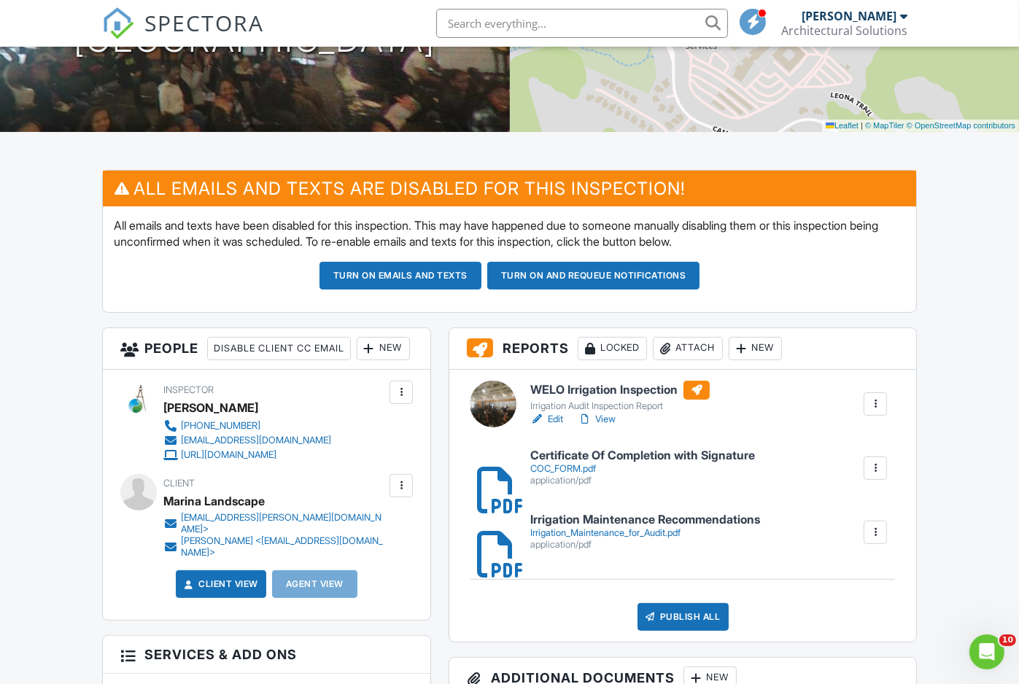
click at [483, 423] on div at bounding box center [493, 404] width 47 height 47
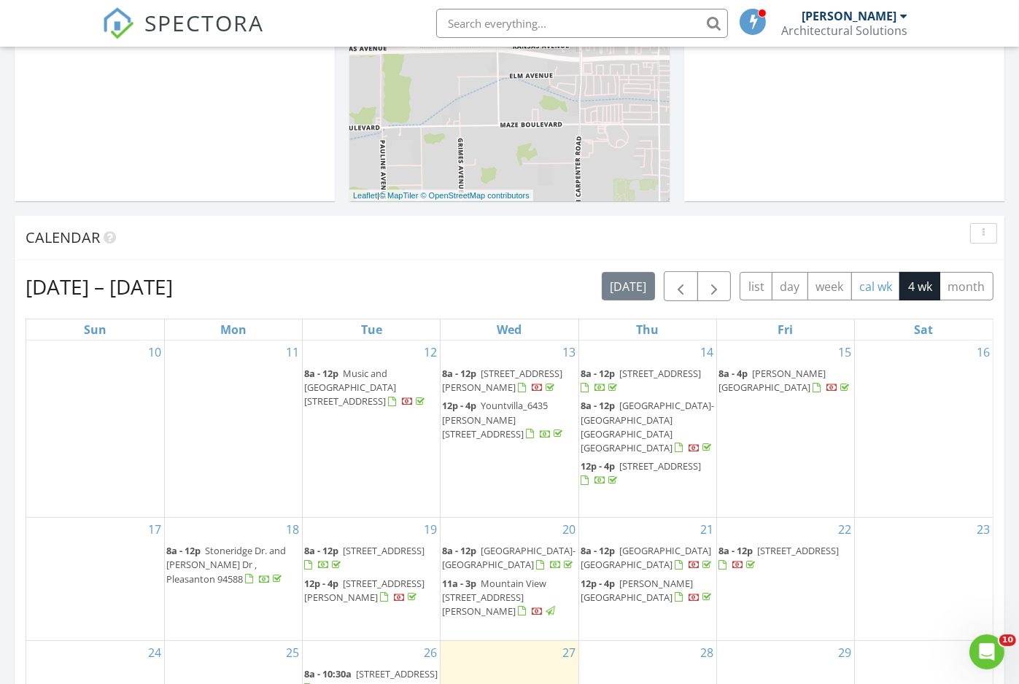
scroll to position [547, 0]
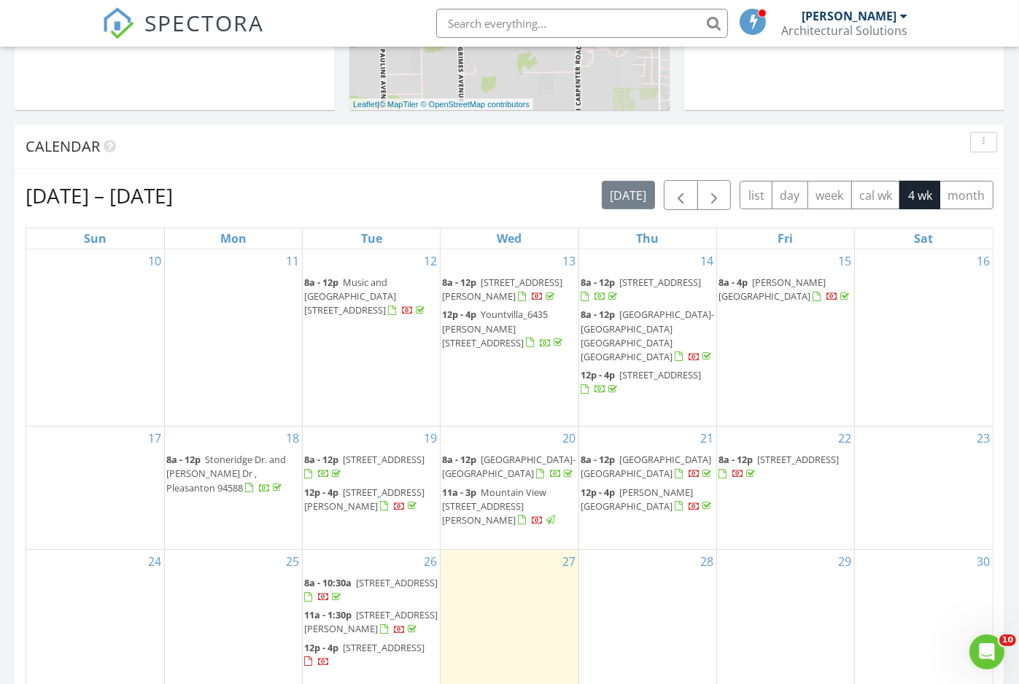
click at [770, 453] on span "[STREET_ADDRESS]" at bounding box center [798, 459] width 82 height 13
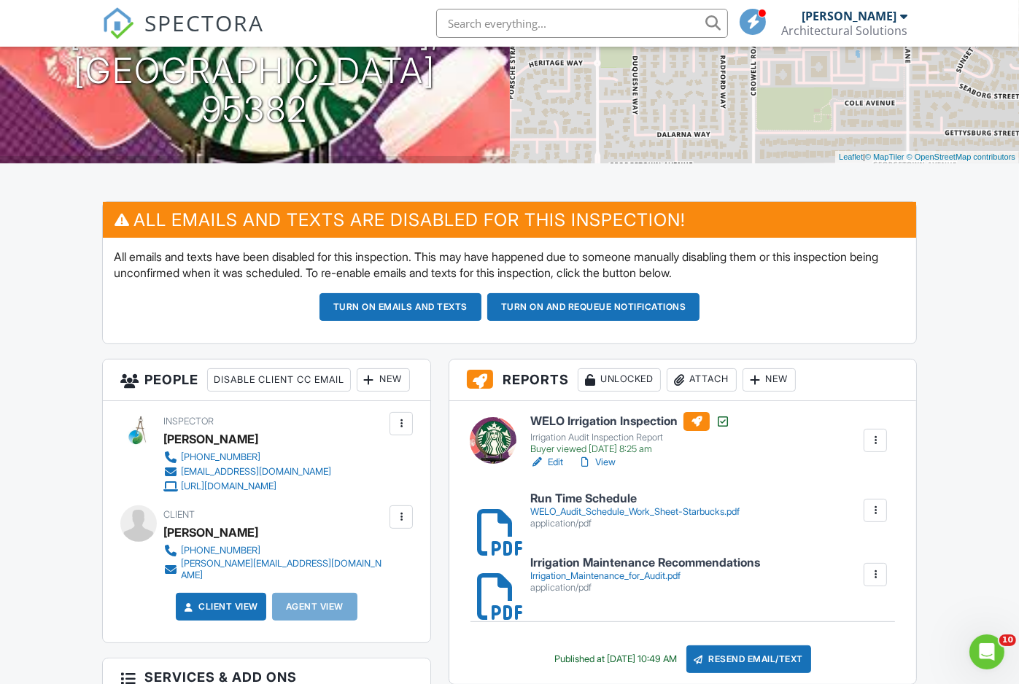
scroll to position [365, 0]
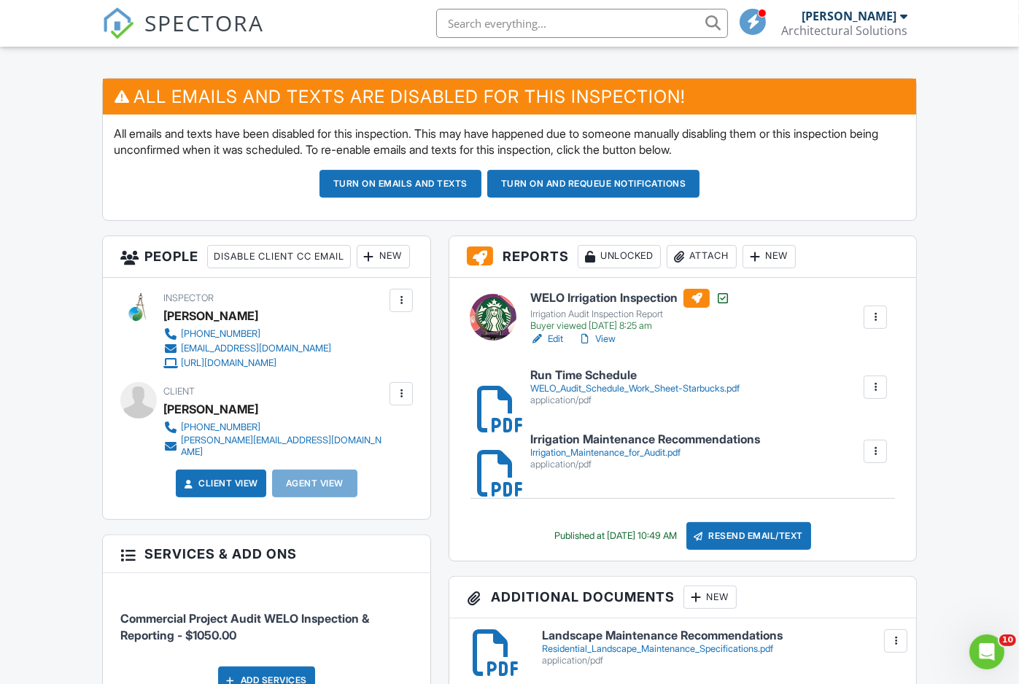
click at [550, 332] on div "Buyer viewed [DATE] 8:25 am" at bounding box center [631, 326] width 200 height 12
